Goal: Task Accomplishment & Management: Use online tool/utility

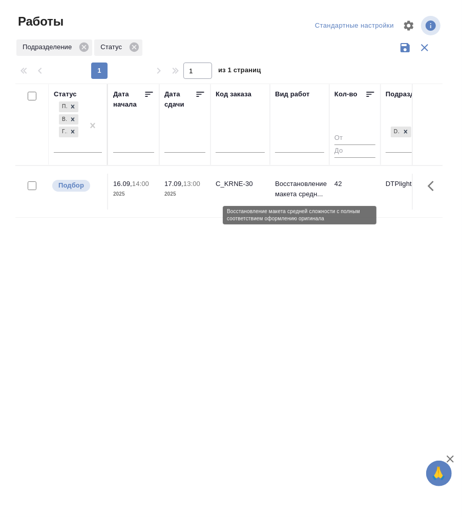
click at [296, 182] on p "Восстановление макета средн..." at bounding box center [299, 189] width 49 height 20
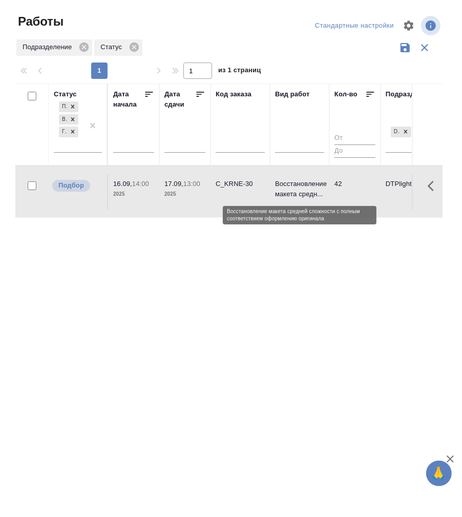
click at [296, 182] on p "Восстановление макета средн..." at bounding box center [299, 189] width 49 height 20
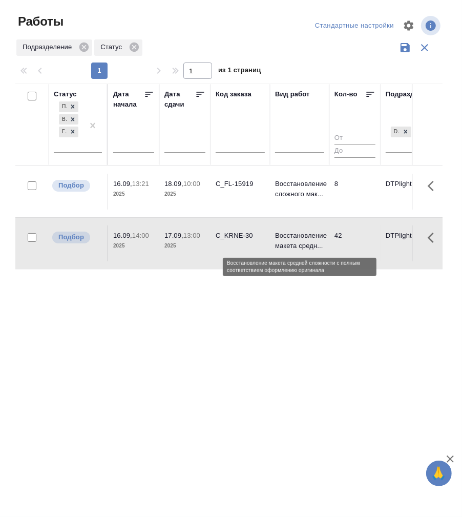
click at [300, 236] on p "Восстановление макета средн..." at bounding box center [299, 241] width 49 height 20
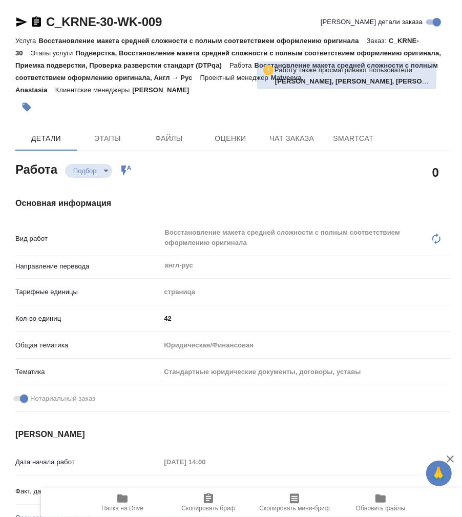
type textarea "x"
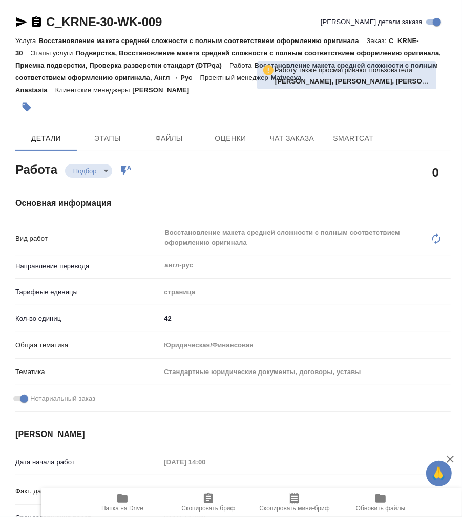
type textarea "x"
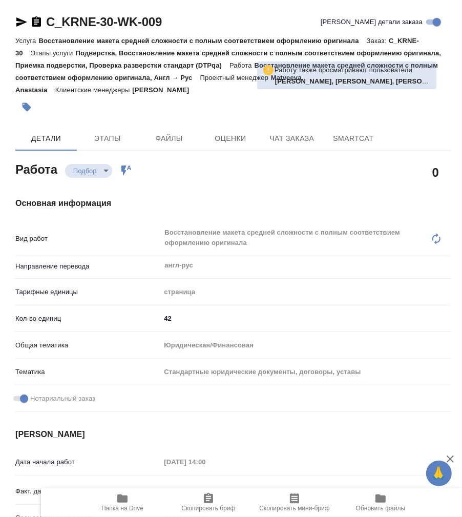
type textarea "x"
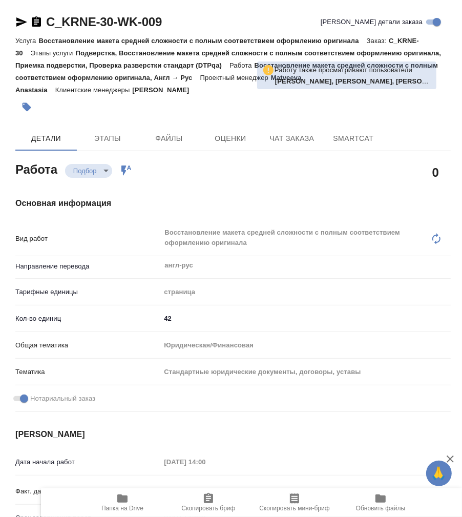
type textarea "x"
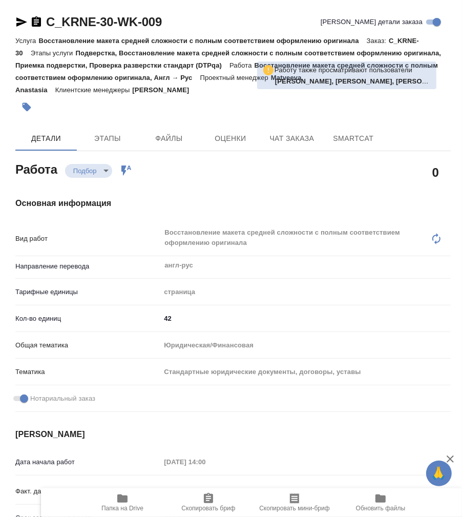
scroll to position [227, 0]
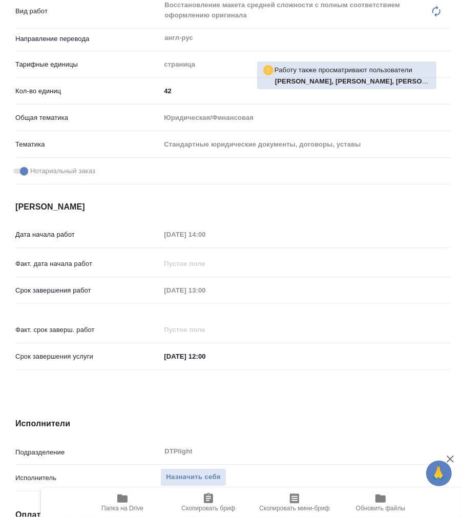
type textarea "x"
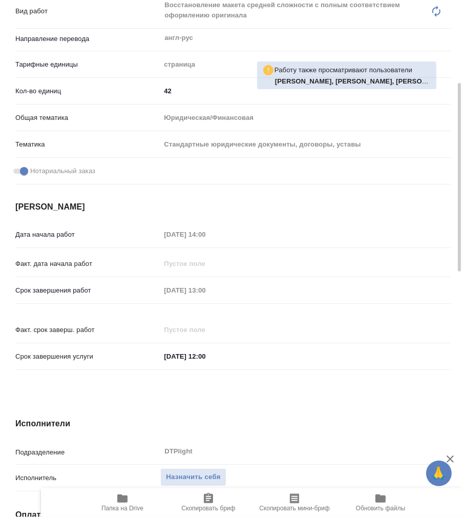
type textarea "x"
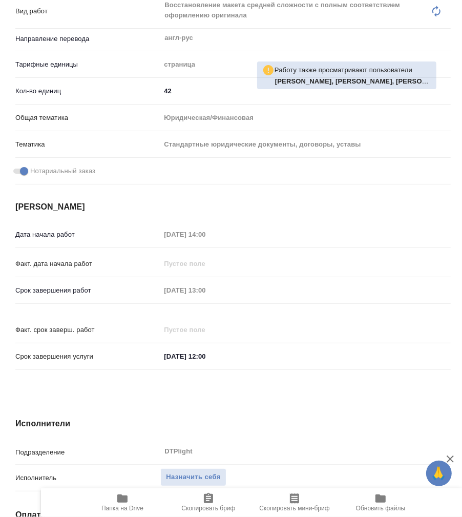
type textarea "x"
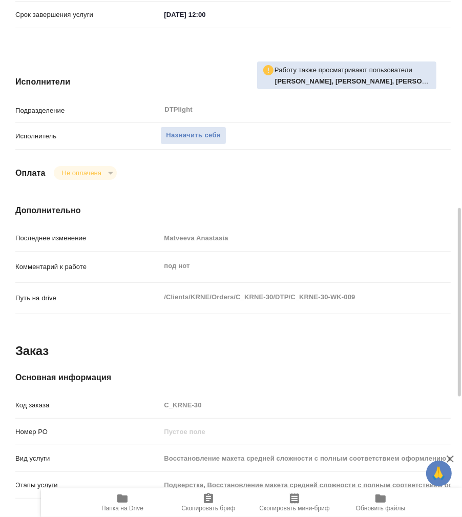
scroll to position [455, 0]
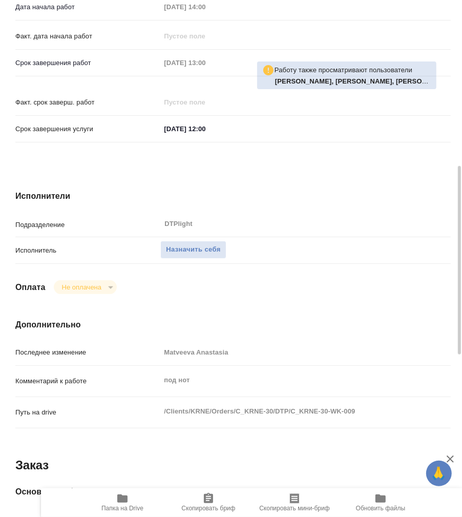
click at [125, 499] on icon "button" at bounding box center [122, 498] width 10 height 8
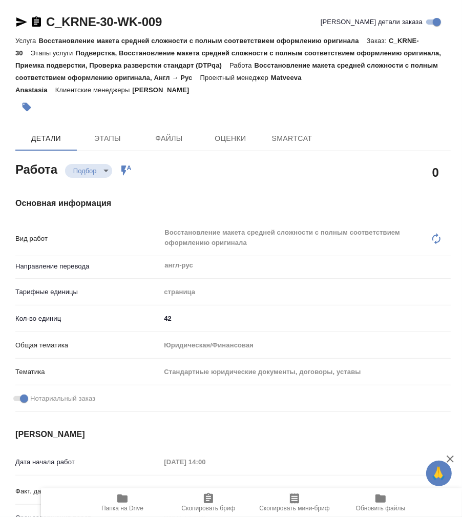
type textarea "x"
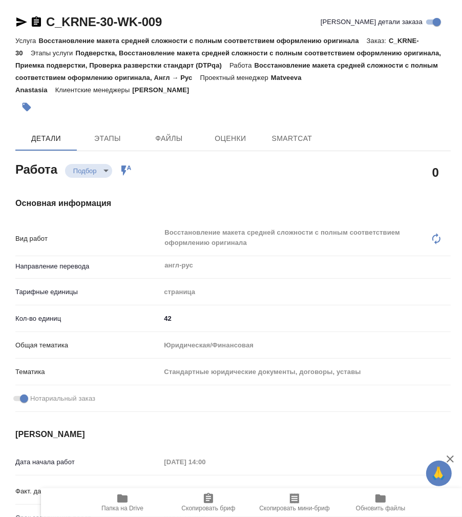
type textarea "x"
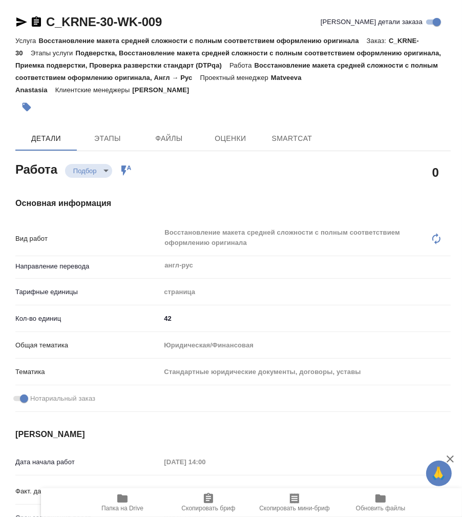
type textarea "x"
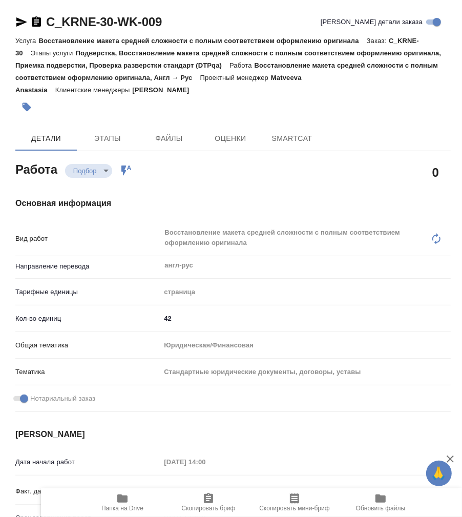
type textarea "x"
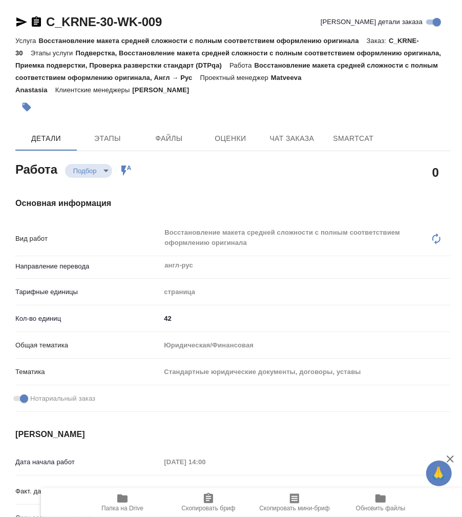
type textarea "x"
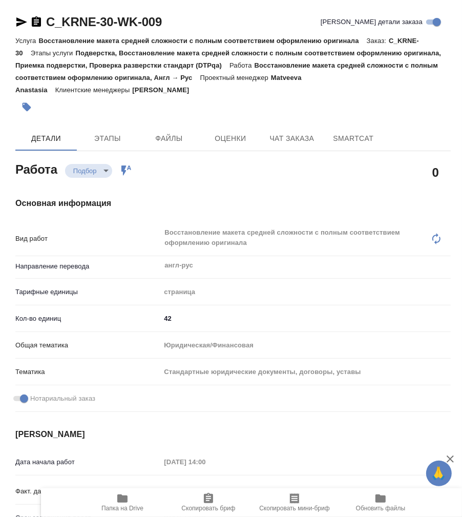
type textarea "x"
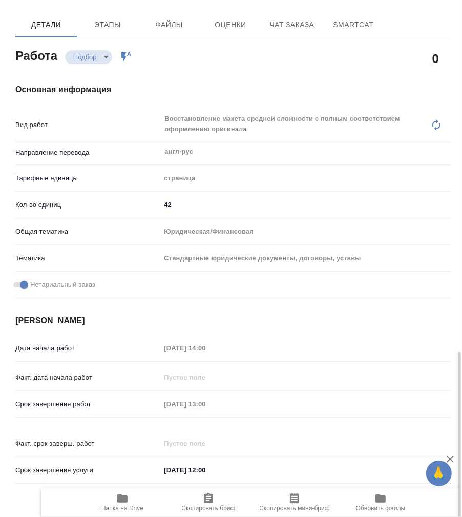
scroll to position [341, 0]
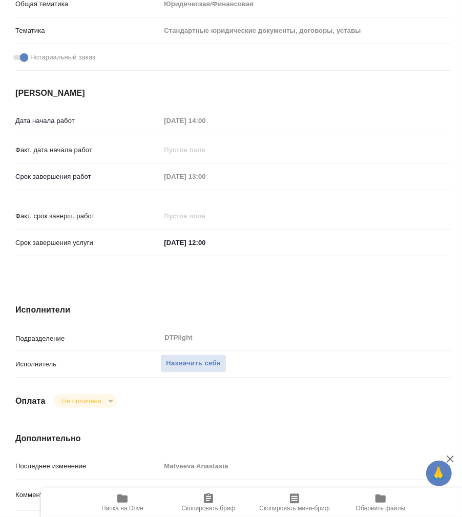
type textarea "x"
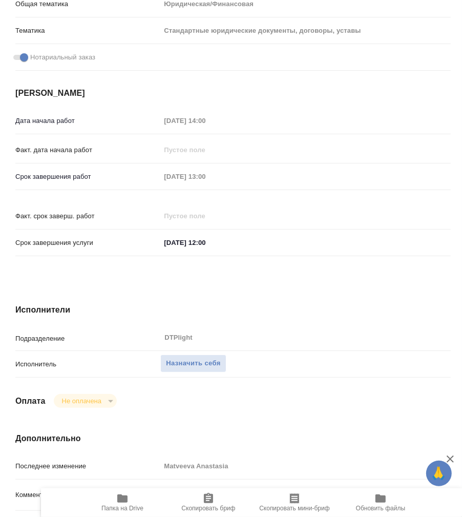
scroll to position [0, 0]
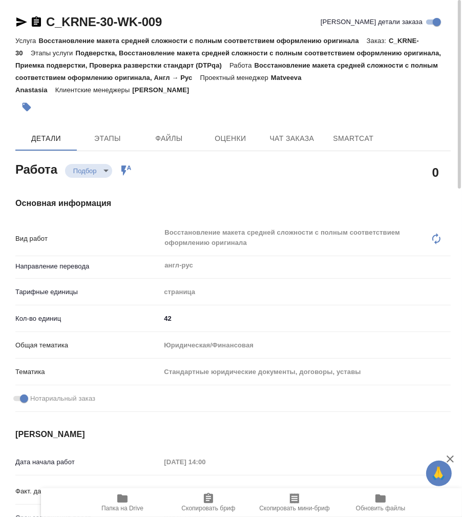
type textarea "x"
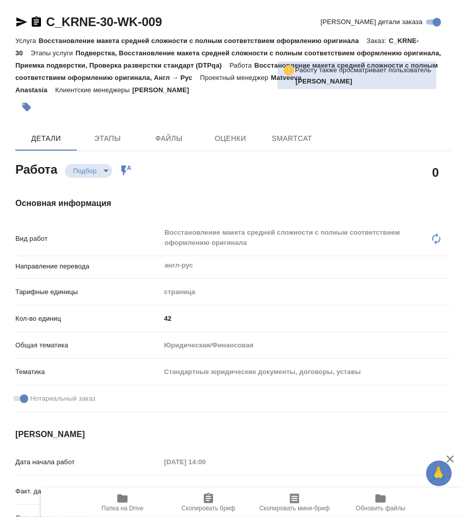
type textarea "x"
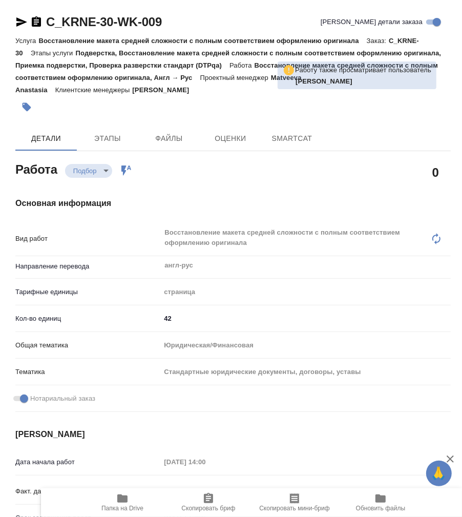
type textarea "x"
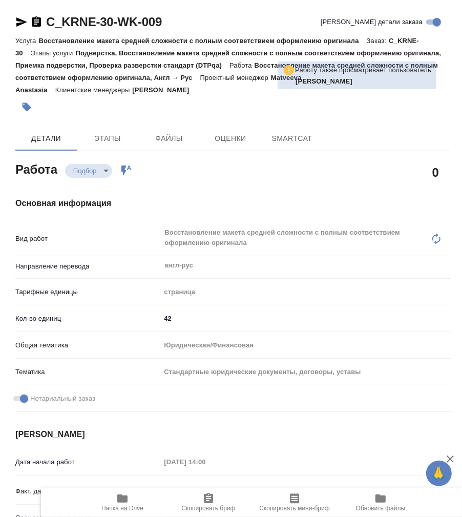
type textarea "x"
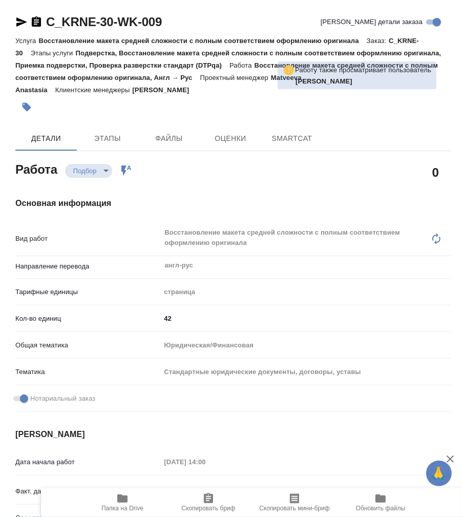
type textarea "x"
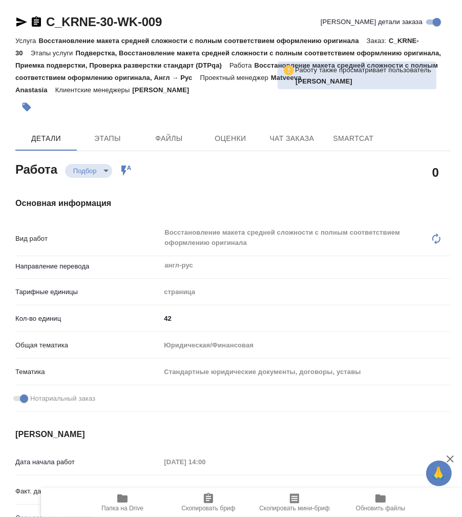
type textarea "x"
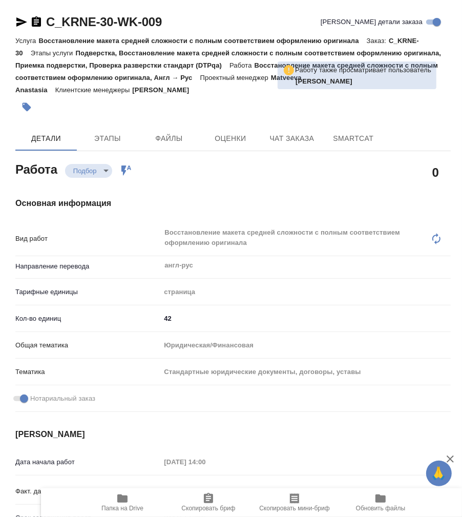
type textarea "x"
